Goal: Find specific page/section: Find specific page/section

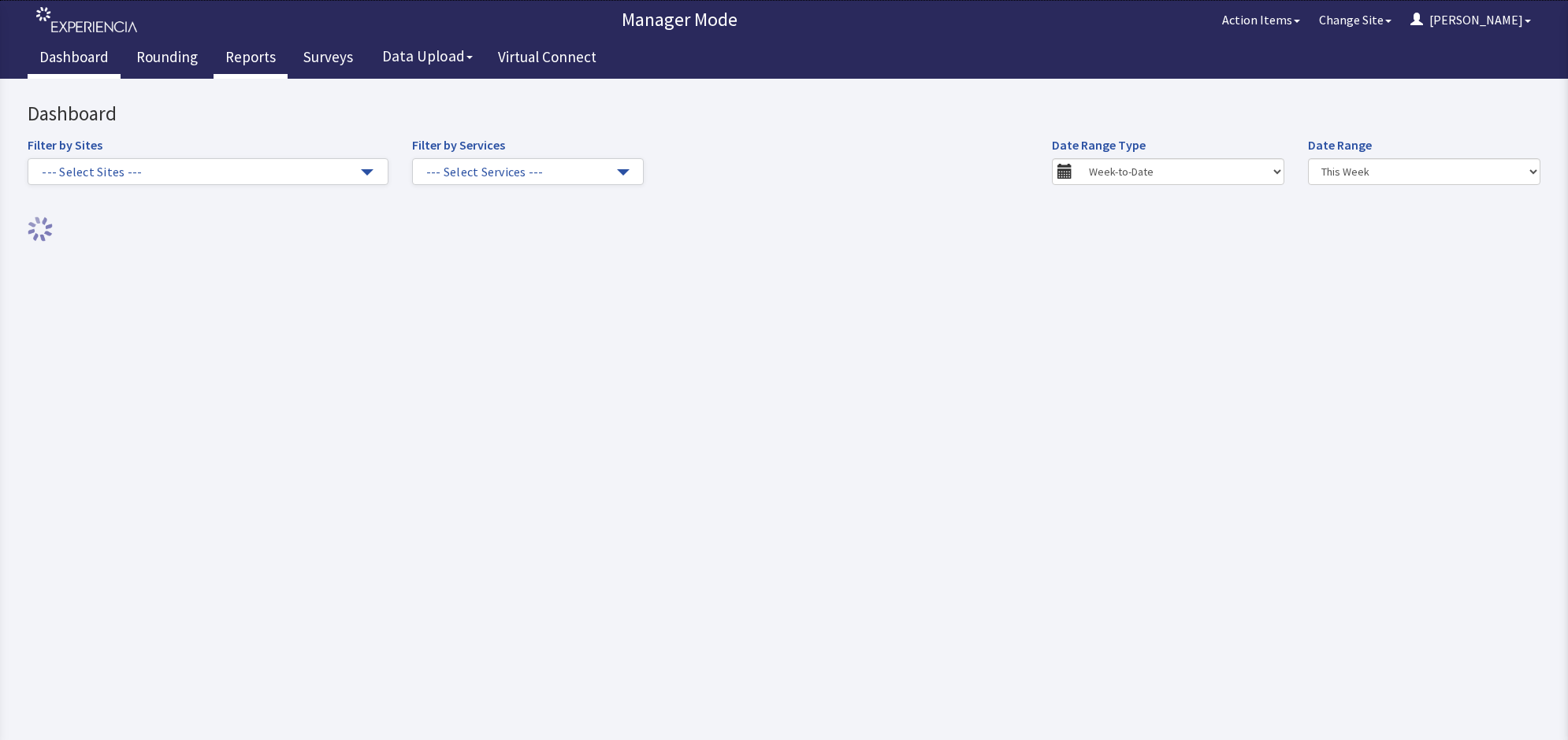
click at [241, 45] on link "Reports" at bounding box center [251, 60] width 74 height 40
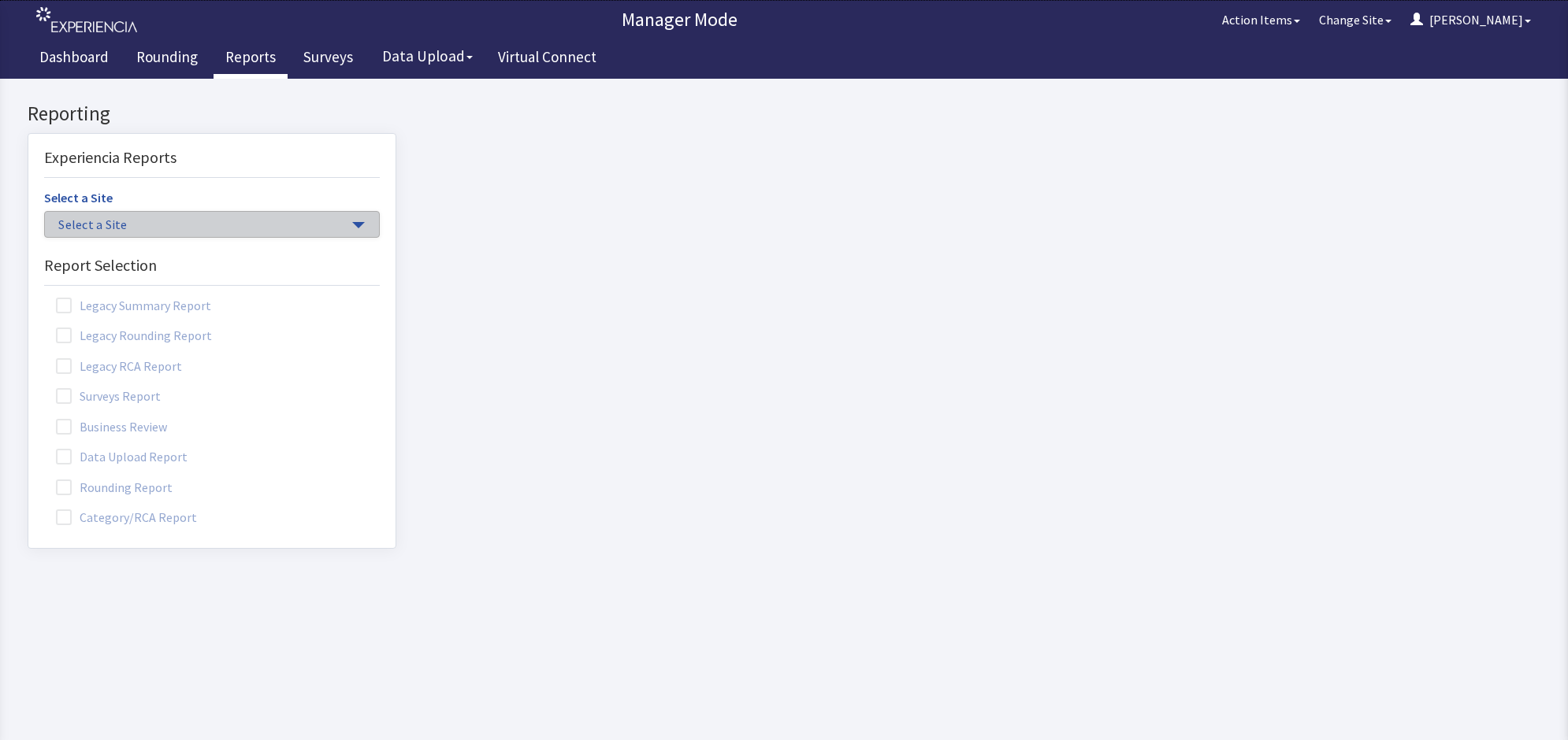
click at [134, 222] on span "Select a Site" at bounding box center [204, 224] width 291 height 18
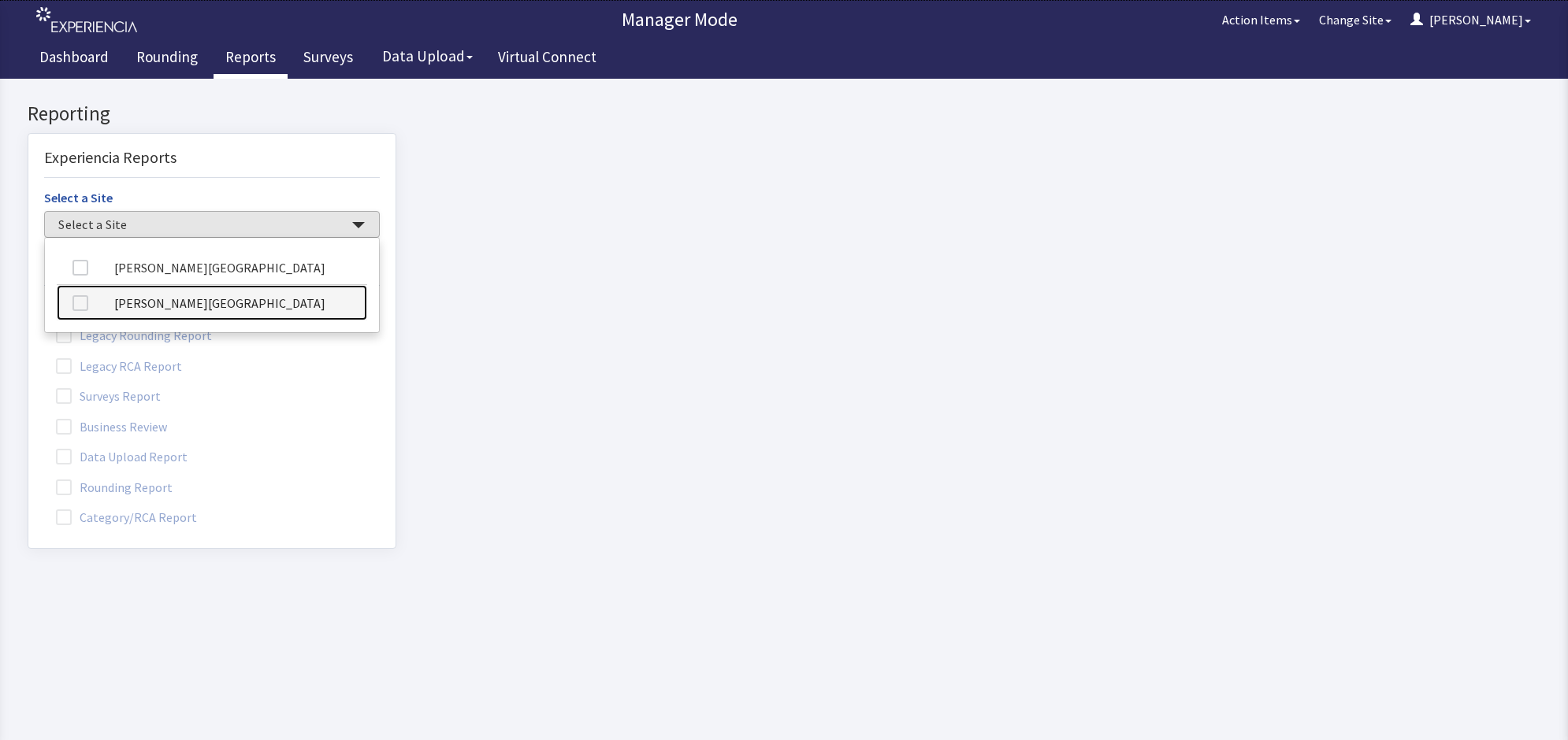
click at [162, 301] on link "[PERSON_NAME][GEOGRAPHIC_DATA]" at bounding box center [212, 302] width 310 height 35
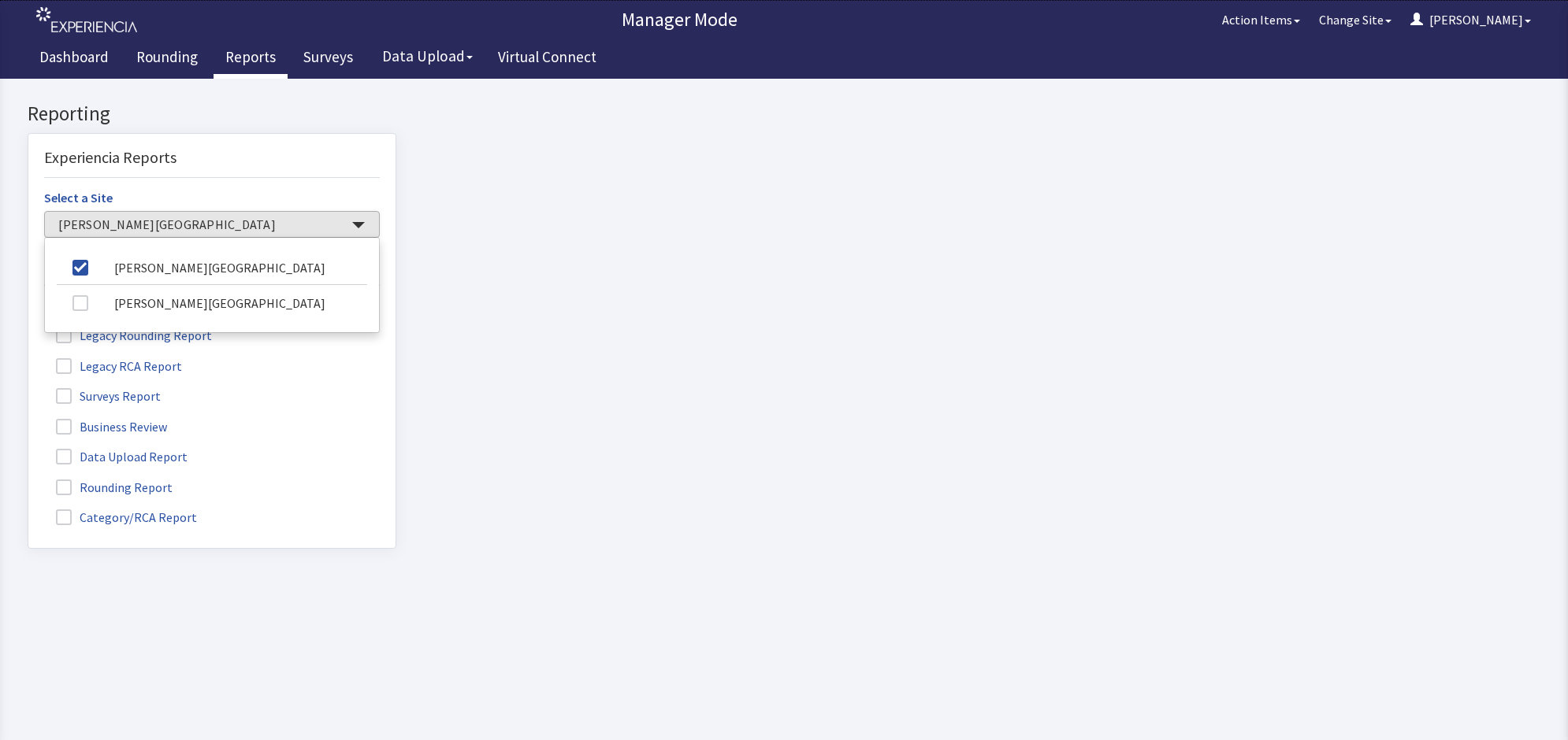
click at [71, 484] on span at bounding box center [63, 487] width 16 height 16
click at [28, 478] on input "Rounding Report" at bounding box center [28, 478] width 0 height 0
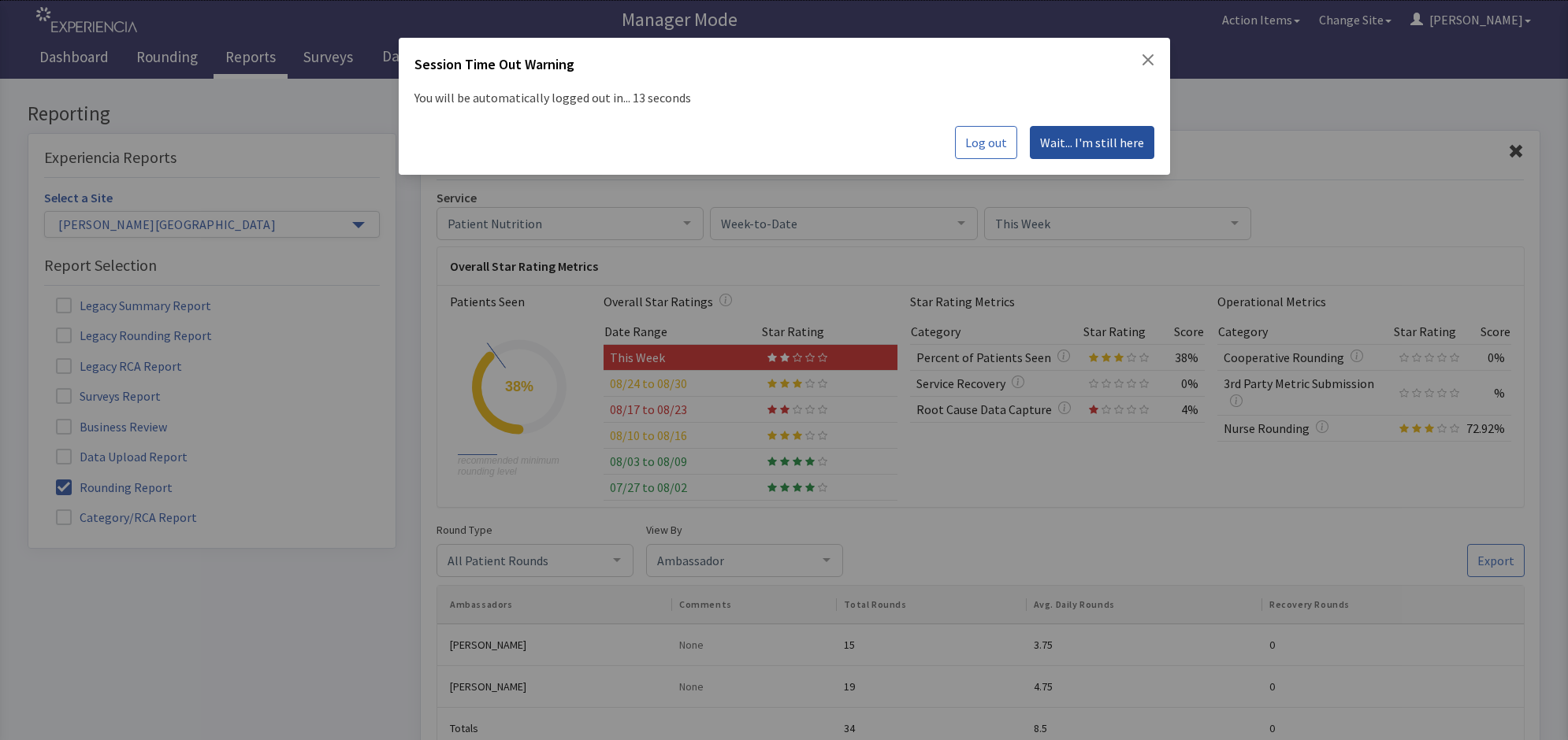
click at [1096, 136] on span "Wait... I'm still here" at bounding box center [1091, 143] width 104 height 19
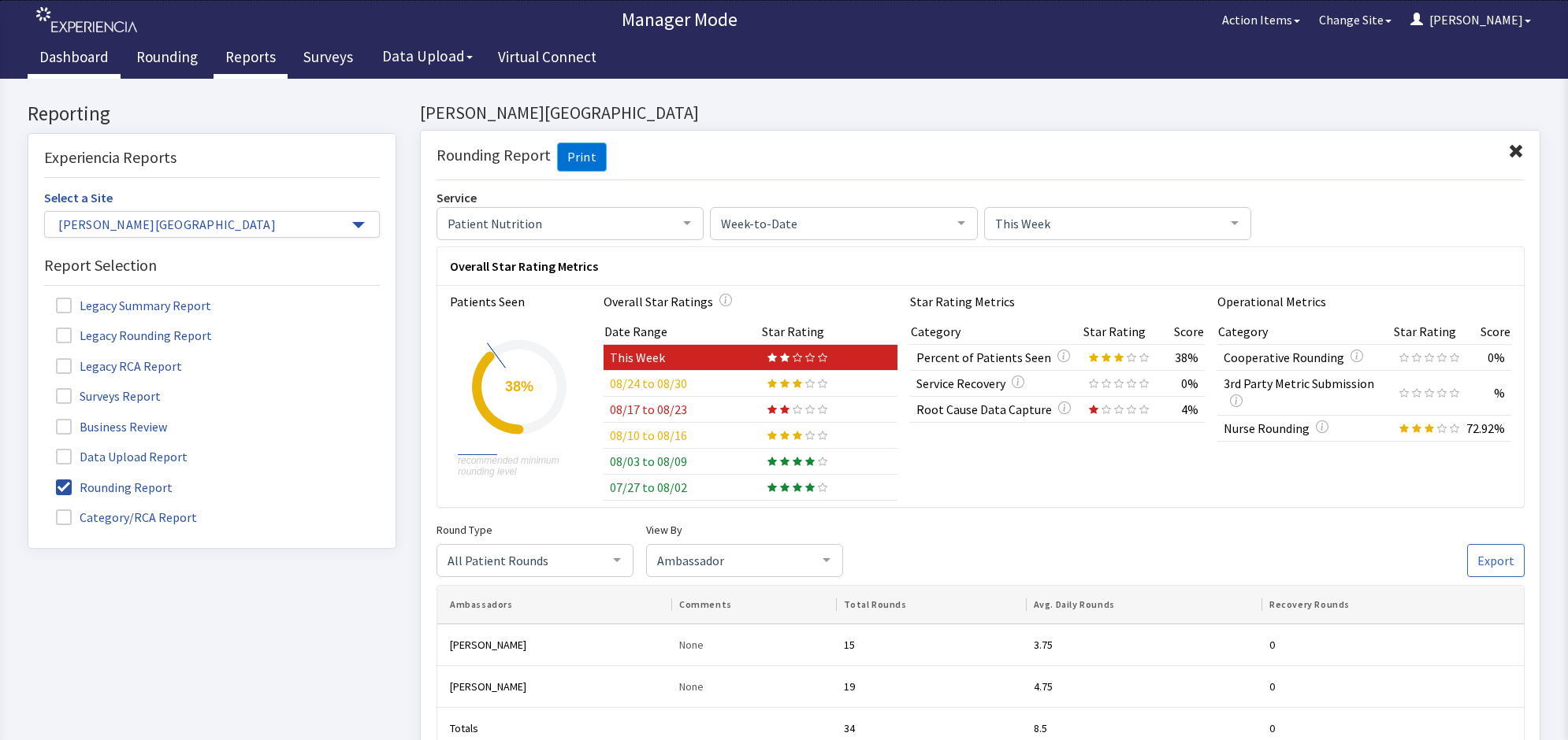
click at [82, 52] on link "Dashboard" at bounding box center [74, 60] width 93 height 40
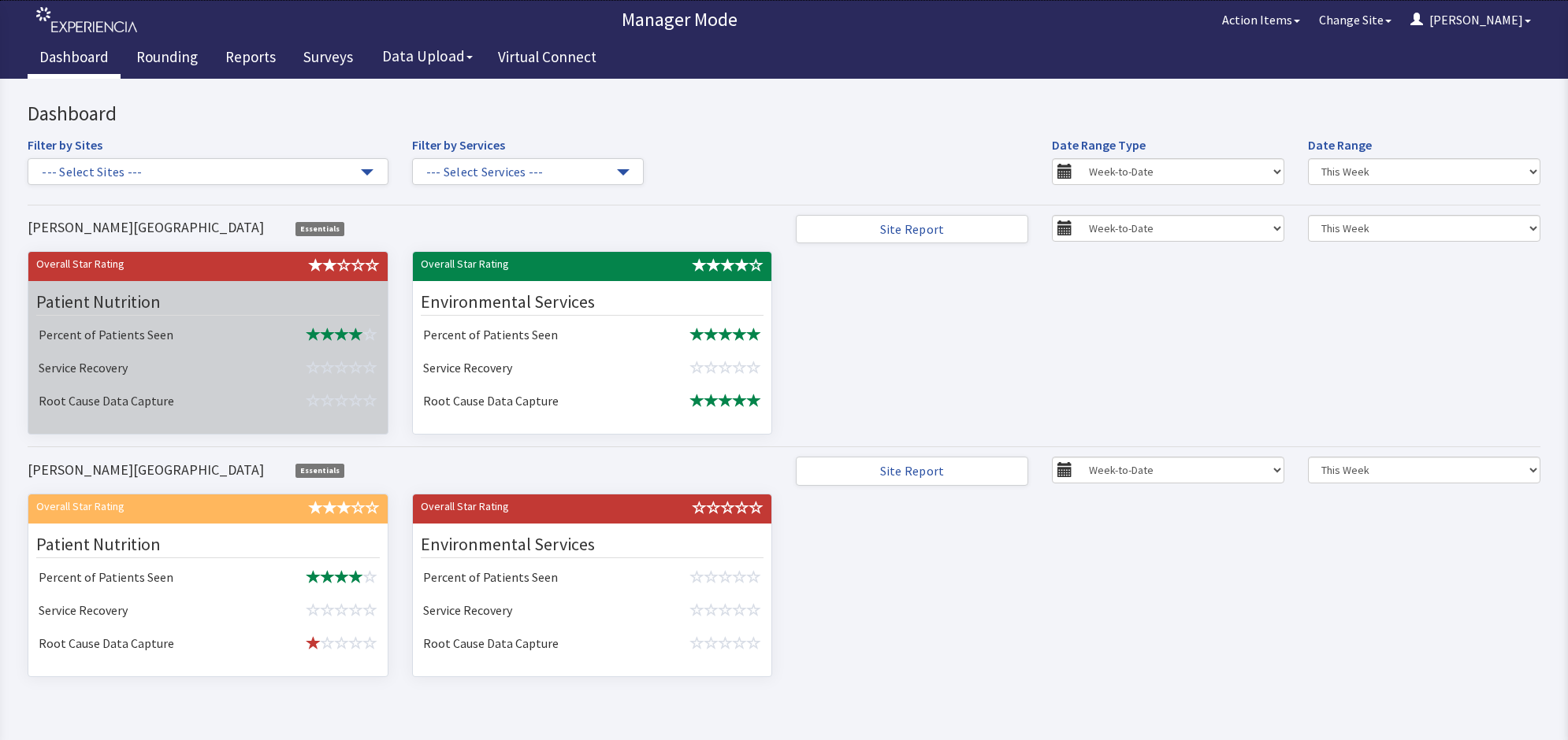
click at [171, 362] on td "Service Recovery" at bounding box center [144, 369] width 224 height 33
